Goal: Feedback & Contribution: Submit feedback/report problem

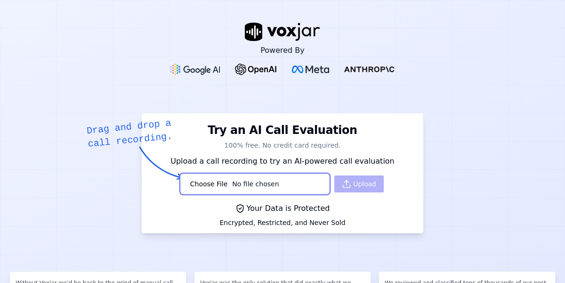
click at [233, 180] on input "file" at bounding box center [254, 183] width 147 height 19
type input "C:\fakepath\2024-04-15-16-57-27_ecb5a1c8-eedf-4d30-8f87-c7912341b23f_RGBE59F202…"
click at [353, 186] on button "Upload" at bounding box center [359, 183] width 49 height 17
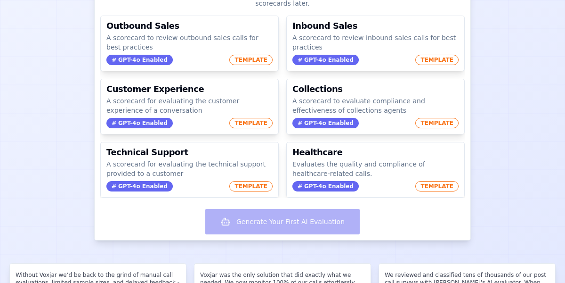
scroll to position [146, 0]
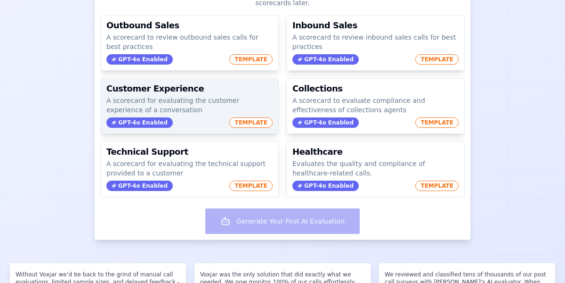
click at [183, 84] on div "Customer Experience A scorecard for evaluating the customer experience of a con…" at bounding box center [190, 106] width 178 height 55
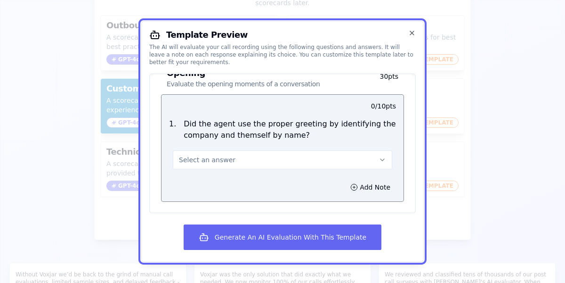
scroll to position [74, 0]
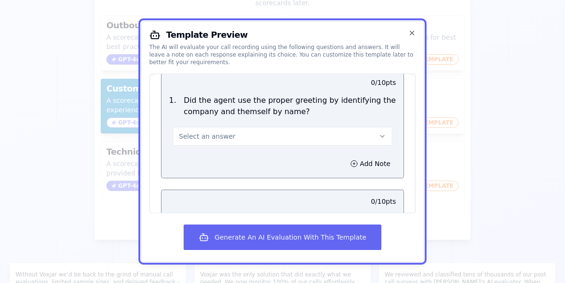
click at [273, 127] on button "Select an answer" at bounding box center [283, 136] width 220 height 19
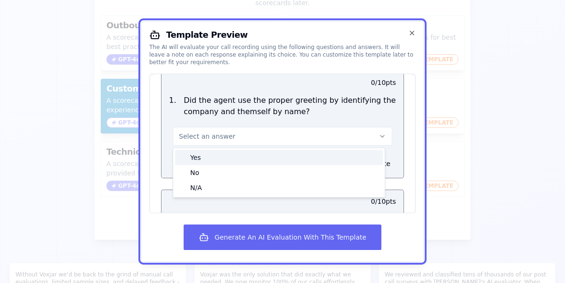
click at [251, 153] on div "Yes" at bounding box center [279, 157] width 208 height 15
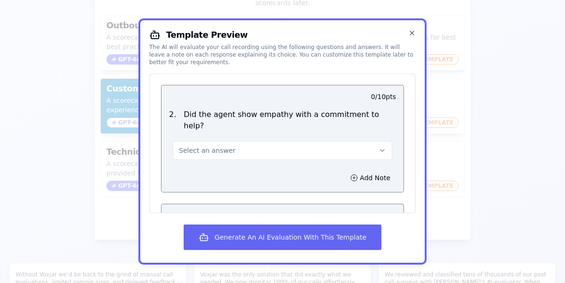
scroll to position [182, 0]
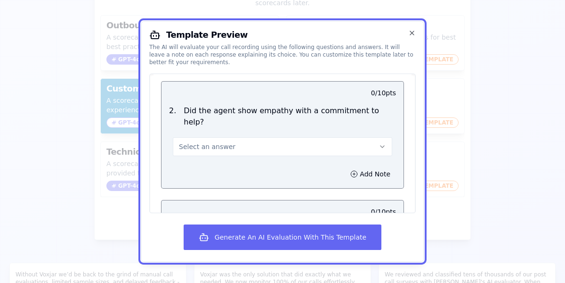
click at [292, 137] on button "Select an answer" at bounding box center [283, 146] width 220 height 19
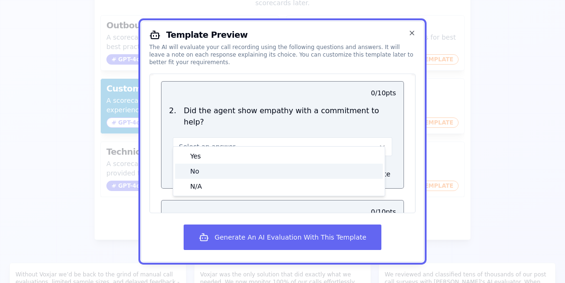
click at [263, 164] on div "No" at bounding box center [279, 171] width 208 height 15
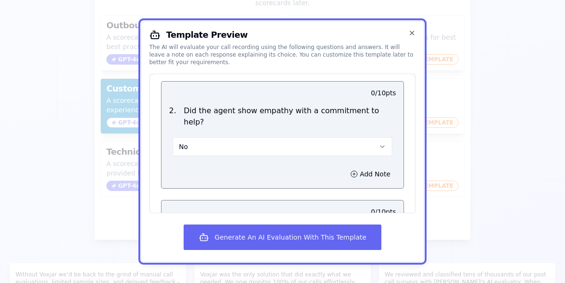
scroll to position [223, 0]
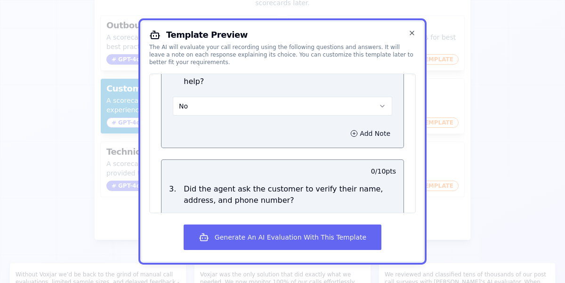
click at [359, 127] on button "Add Note" at bounding box center [370, 133] width 51 height 13
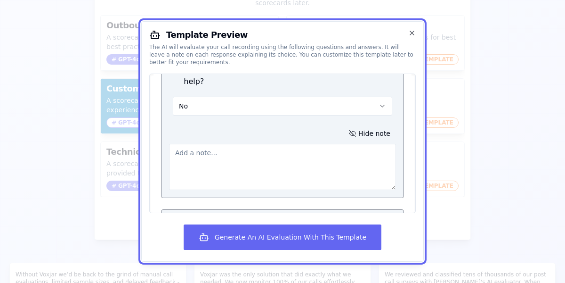
click at [279, 147] on textarea at bounding box center [282, 167] width 227 height 46
type textarea "Needed to show more helpfullness"
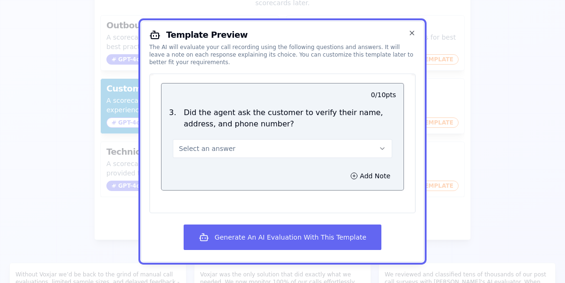
scroll to position [353, 0]
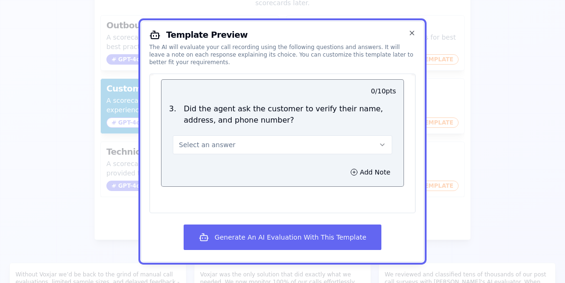
click at [273, 135] on button "Select an answer" at bounding box center [283, 144] width 220 height 19
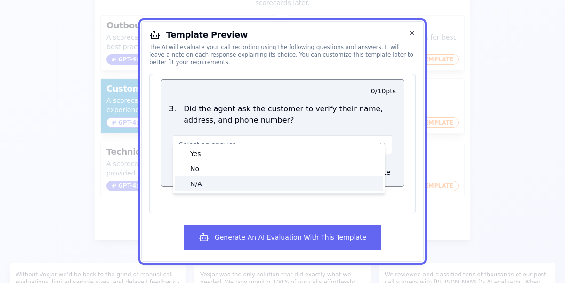
click at [256, 177] on div "N/A" at bounding box center [279, 183] width 208 height 15
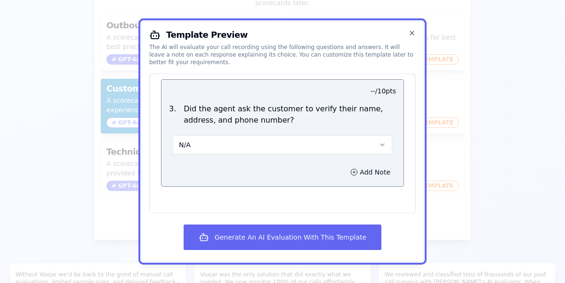
click at [368, 165] on button "Add Note" at bounding box center [370, 171] width 51 height 13
click at [317, 182] on textarea at bounding box center [282, 205] width 227 height 46
click at [194, 182] on textarea "it wasnt needed" at bounding box center [282, 205] width 227 height 46
type textarea "it wasn't needed"
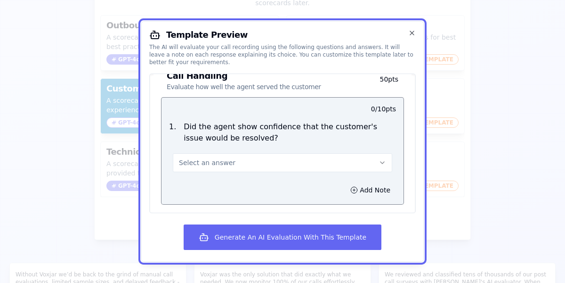
scroll to position [587, 0]
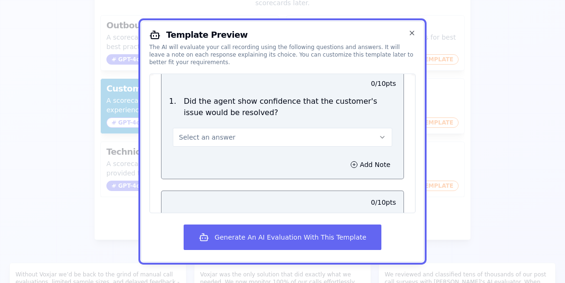
click at [320, 128] on button "Select an answer" at bounding box center [283, 137] width 220 height 19
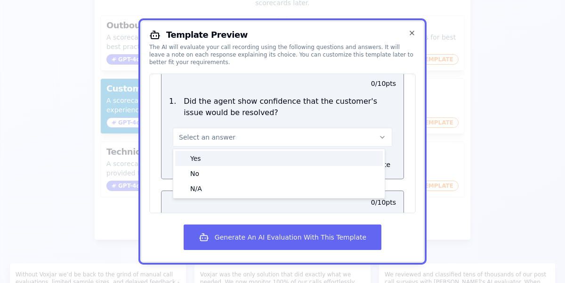
click at [254, 151] on div "Yes" at bounding box center [279, 158] width 208 height 15
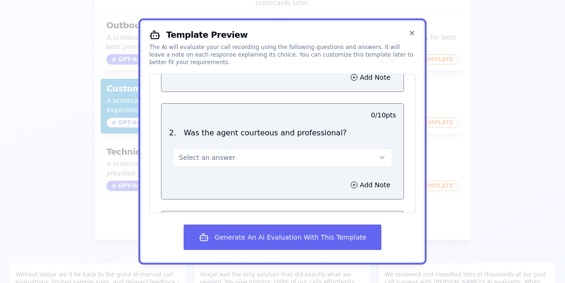
scroll to position [688, 0]
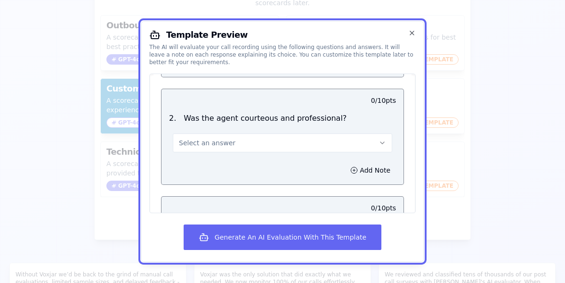
click at [289, 133] on button "Select an answer" at bounding box center [283, 142] width 220 height 19
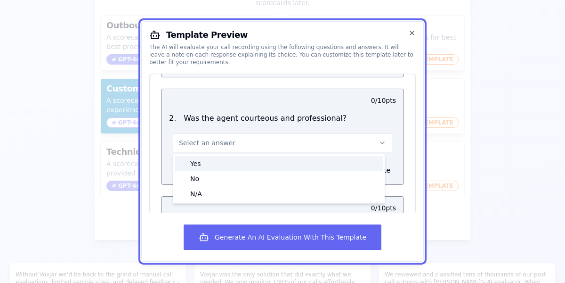
click at [263, 156] on div "Yes" at bounding box center [279, 163] width 208 height 15
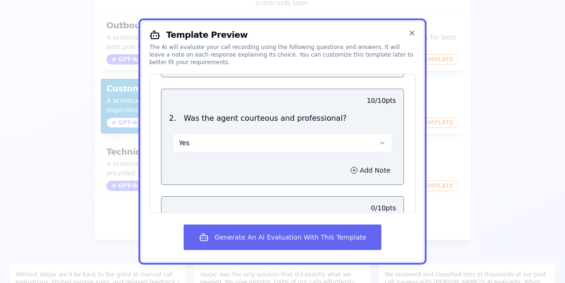
click at [357, 164] on button "Add Note" at bounding box center [370, 170] width 51 height 13
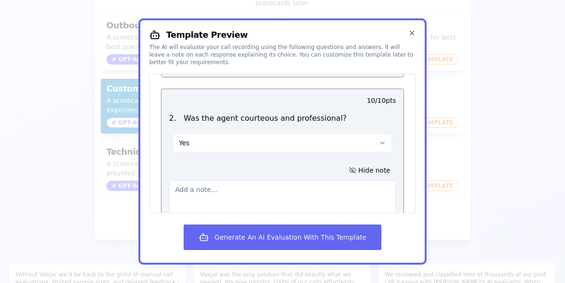
click at [246, 183] on textarea at bounding box center [282, 203] width 227 height 46
type textarea "But needs to be more polite"
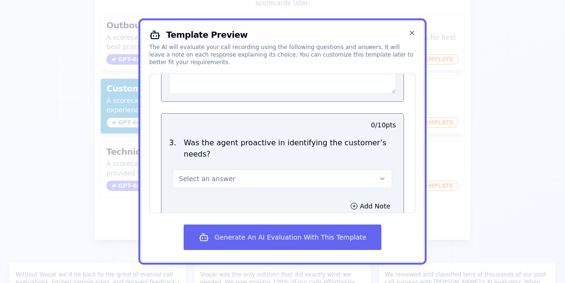
scroll to position [833, 0]
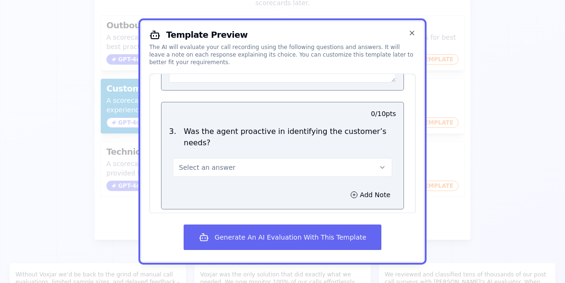
click at [308, 158] on button "Select an answer" at bounding box center [283, 167] width 220 height 19
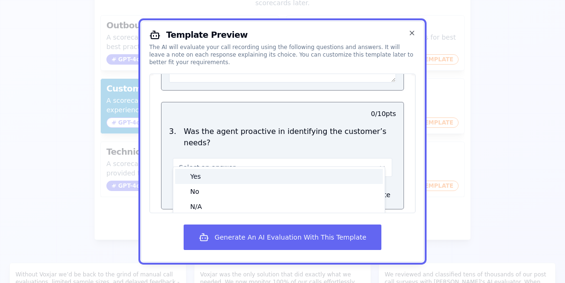
click at [295, 169] on div "Yes" at bounding box center [279, 176] width 208 height 15
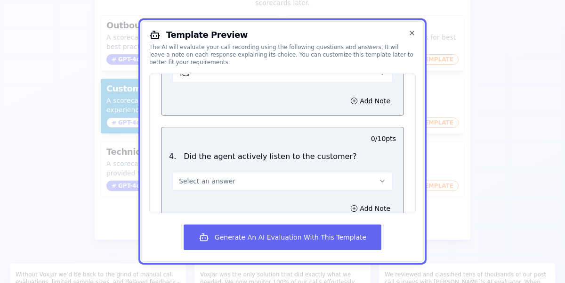
scroll to position [930, 0]
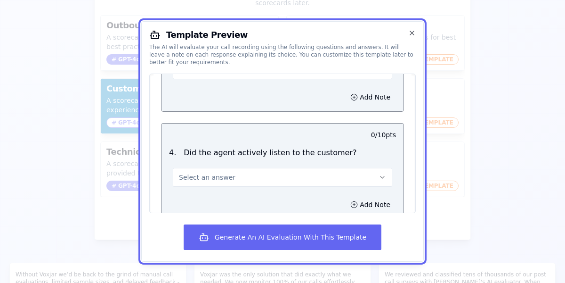
click at [284, 168] on button "Select an answer" at bounding box center [283, 177] width 220 height 19
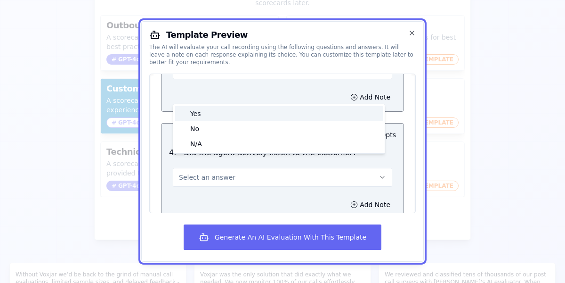
click at [262, 106] on div "Yes" at bounding box center [279, 113] width 208 height 15
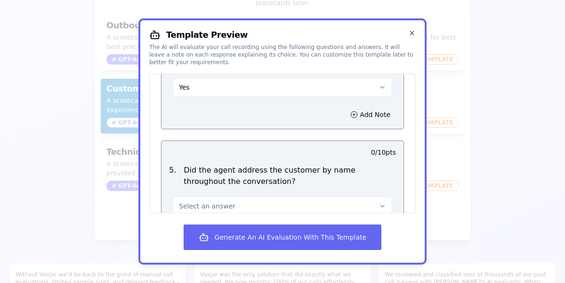
scroll to position [1050, 0]
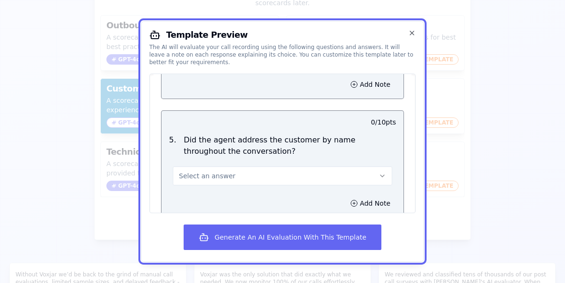
click at [308, 166] on button "Select an answer" at bounding box center [283, 175] width 220 height 19
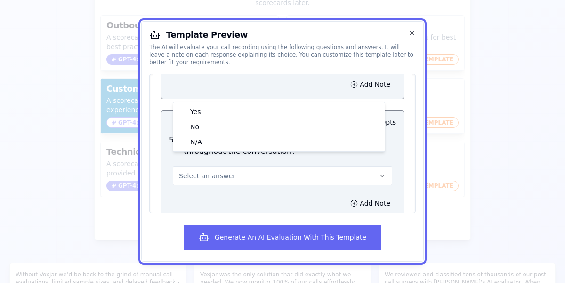
click at [330, 189] on div "Add Note" at bounding box center [283, 203] width 242 height 28
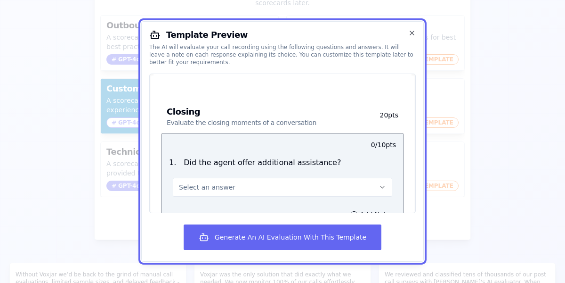
scroll to position [1234, 0]
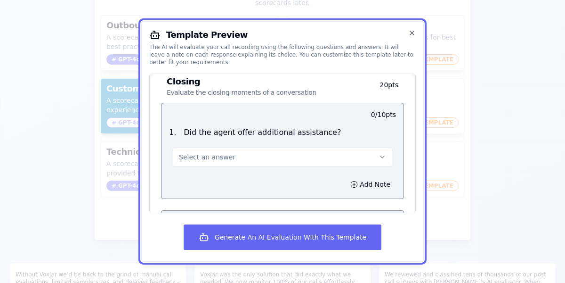
click at [299, 147] on button "Select an answer" at bounding box center [283, 156] width 220 height 19
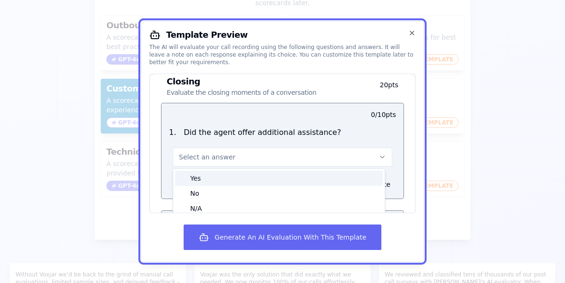
click at [294, 171] on div "Yes" at bounding box center [279, 178] width 208 height 15
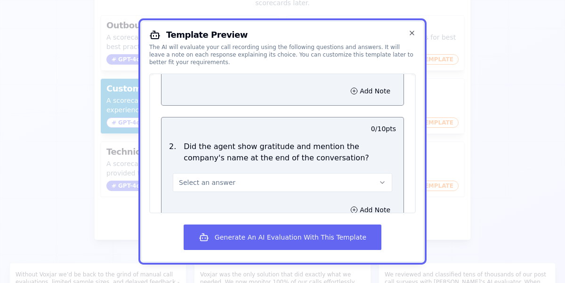
scroll to position [1346, 0]
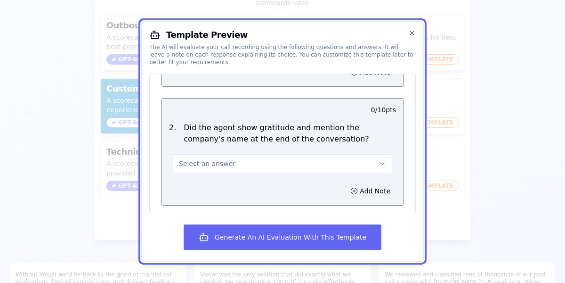
click at [297, 154] on button "Select an answer" at bounding box center [283, 163] width 220 height 19
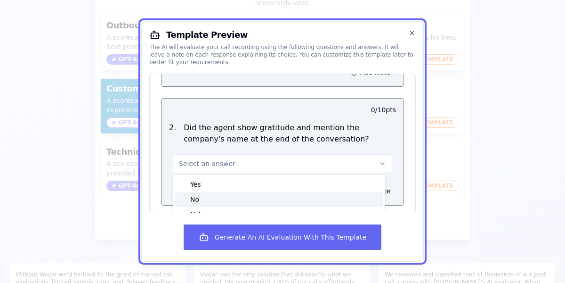
click at [305, 192] on div "No" at bounding box center [279, 199] width 208 height 15
